Goal: Obtain resource: Download file/media

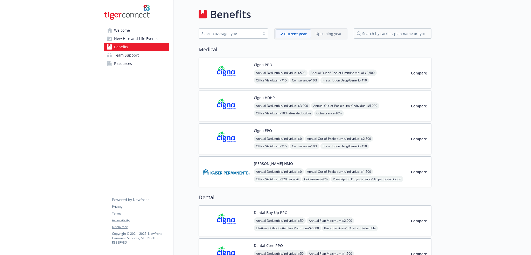
click at [237, 32] on div "Select coverage type" at bounding box center [229, 33] width 56 height 5
click at [130, 30] on link "Welcome" at bounding box center [137, 30] width 66 height 8
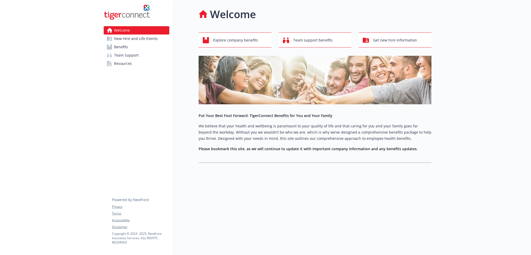
click at [128, 40] on span "New Hire and Life Events" at bounding box center [136, 38] width 44 height 8
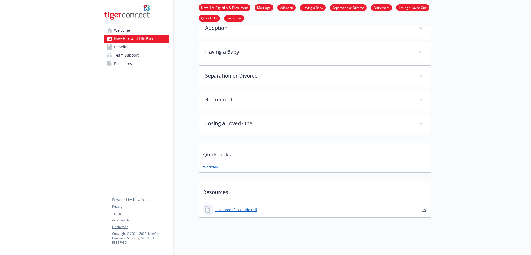
scroll to position [87, 0]
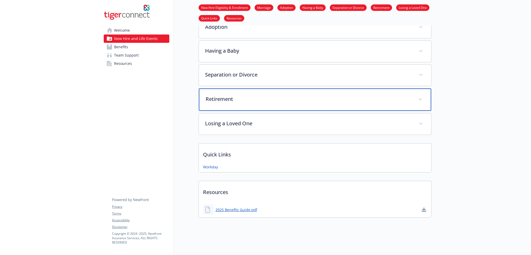
click at [358, 100] on div "Retirement" at bounding box center [315, 99] width 232 height 22
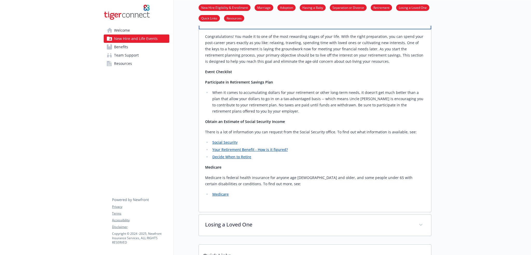
scroll to position [164, 0]
click at [278, 151] on link "Your Retirement Benefit - How is it figured?" at bounding box center [249, 150] width 75 height 5
click at [164, 155] on div "Welcome New Hire and Life Events Benefits Team Support Resources Privacy Terms …" at bounding box center [137, 96] width 74 height 521
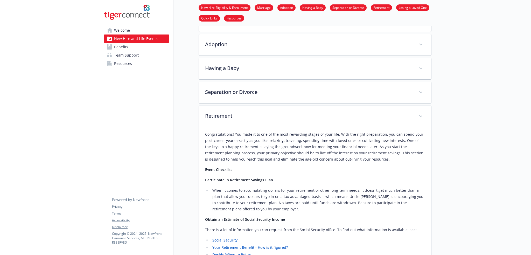
scroll to position [0, 0]
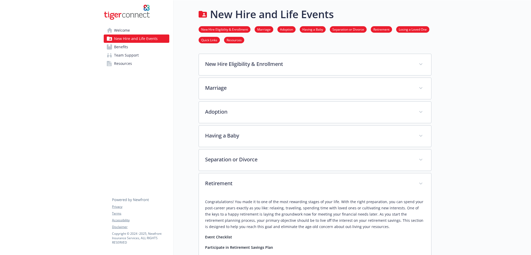
click at [123, 30] on span "Welcome" at bounding box center [122, 30] width 16 height 8
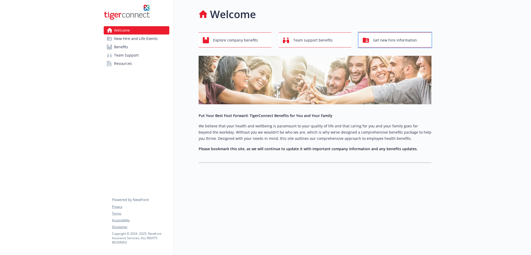
click at [406, 38] on span "Get new hire information" at bounding box center [395, 40] width 44 height 10
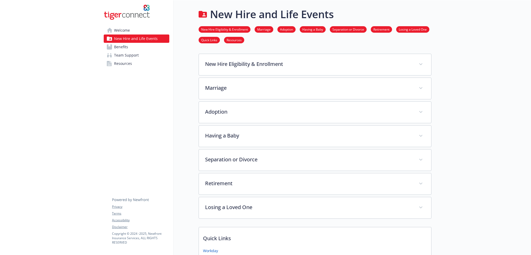
click at [14, 109] on div at bounding box center [50, 169] width 100 height 338
click at [43, 153] on div at bounding box center [50, 169] width 100 height 338
click at [121, 63] on span "Resources" at bounding box center [123, 63] width 18 height 8
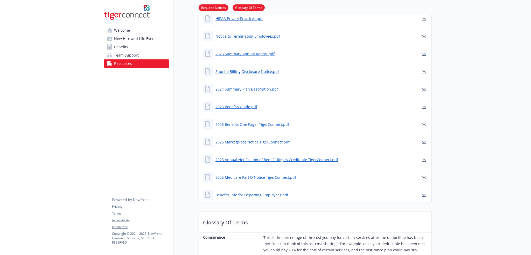
scroll to position [78, 0]
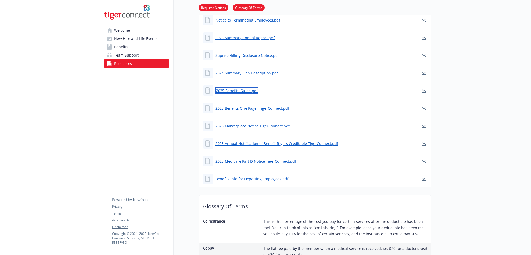
click at [240, 91] on link "2025 Benefits Guide.pdf" at bounding box center [236, 90] width 43 height 6
